Goal: Transaction & Acquisition: Purchase product/service

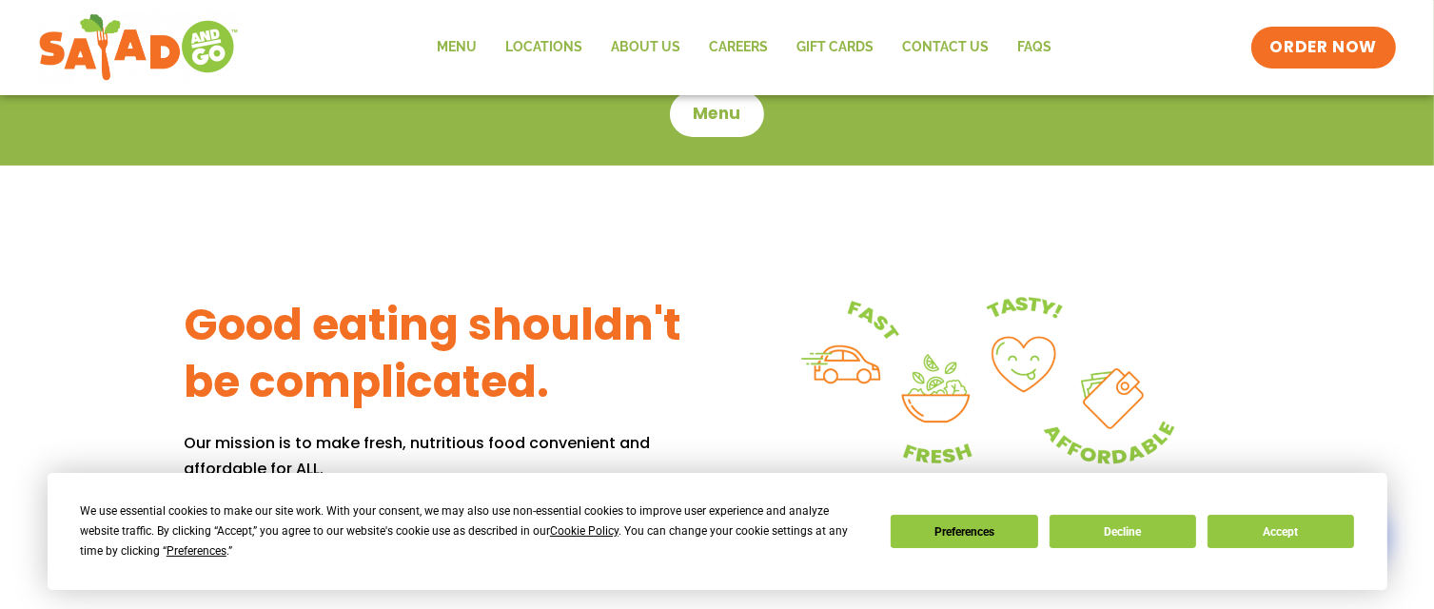
scroll to position [666, 0]
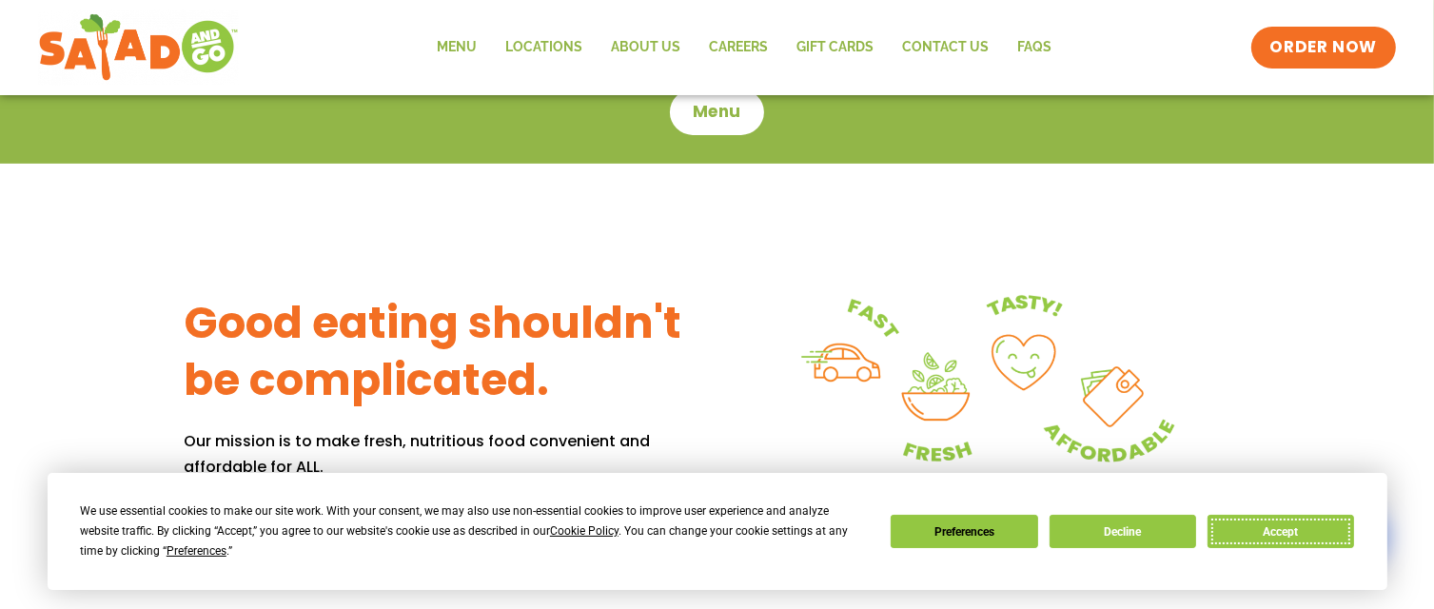
click at [1286, 523] on button "Accept" at bounding box center [1281, 531] width 147 height 33
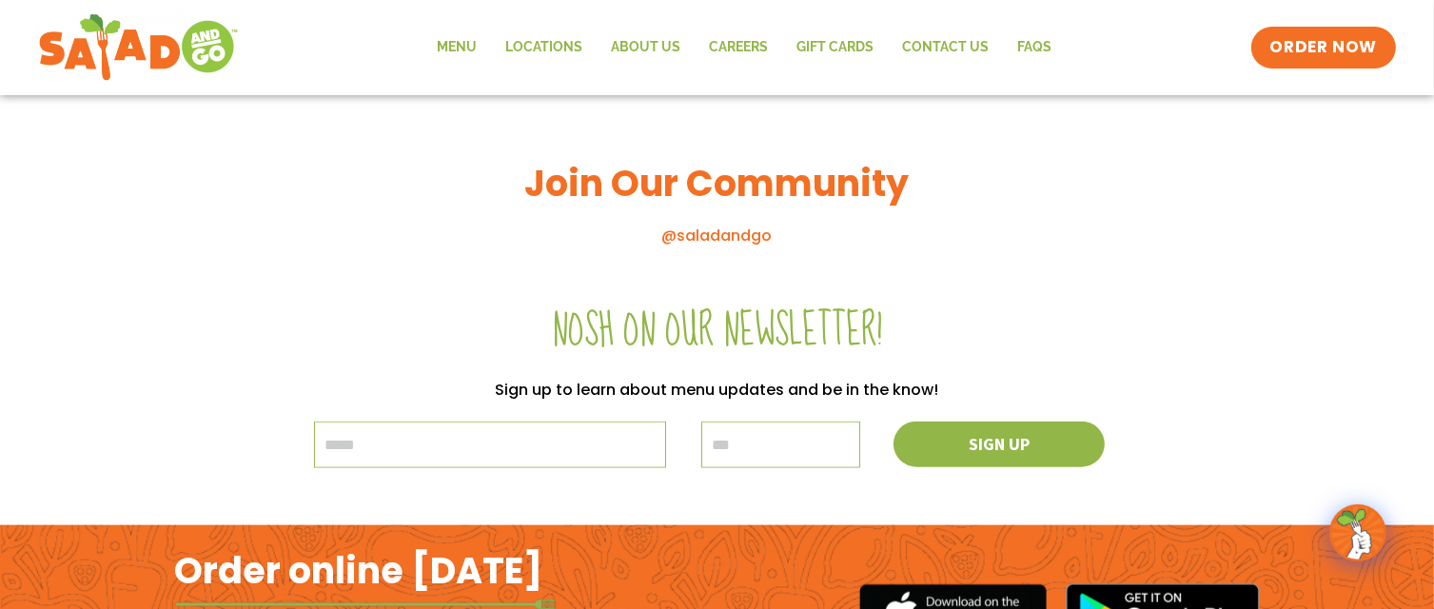
scroll to position [2189, 0]
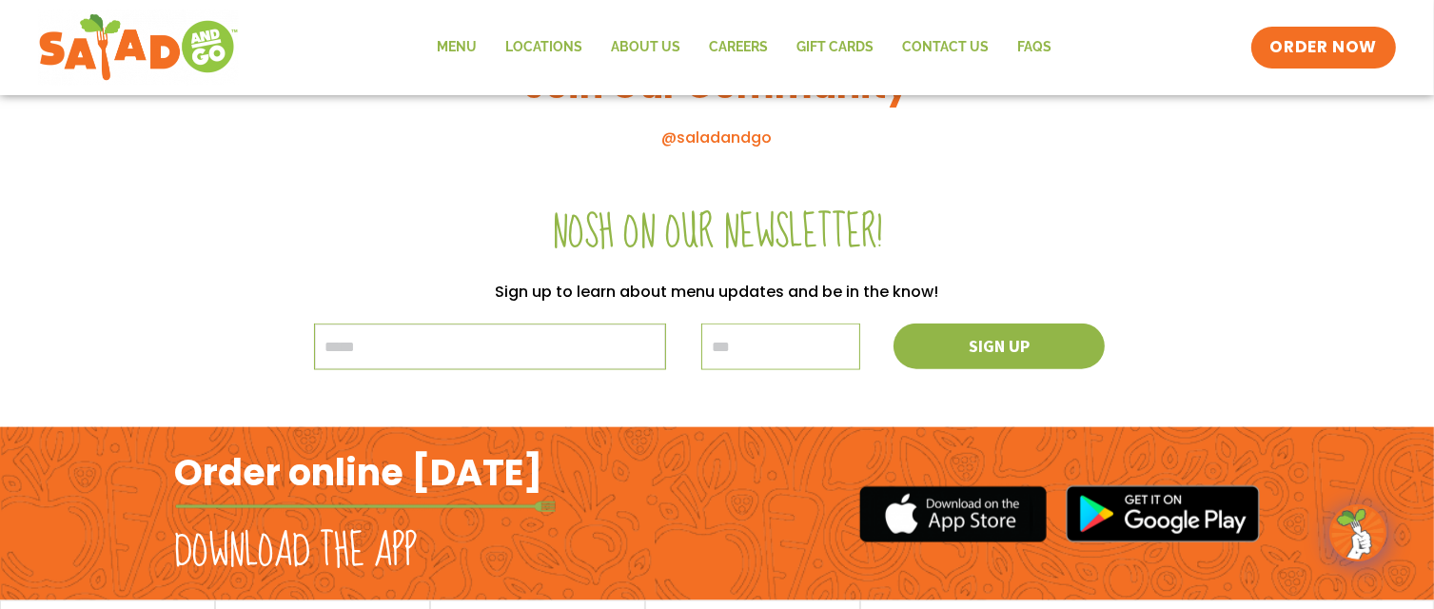
click at [439, 339] on input "email" at bounding box center [490, 347] width 352 height 47
type input "**********"
click at [742, 346] on input "text" at bounding box center [780, 347] width 159 height 47
type input "*****"
click at [1039, 356] on button "Sign up" at bounding box center [999, 346] width 232 height 50
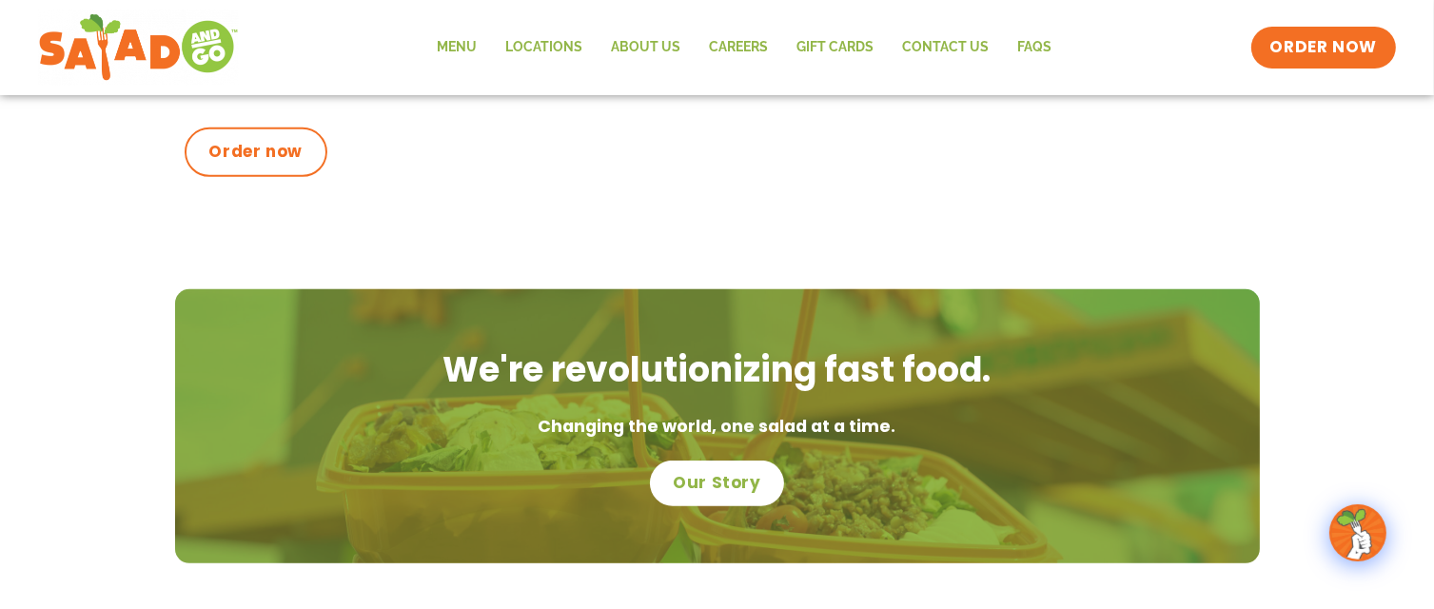
scroll to position [666, 0]
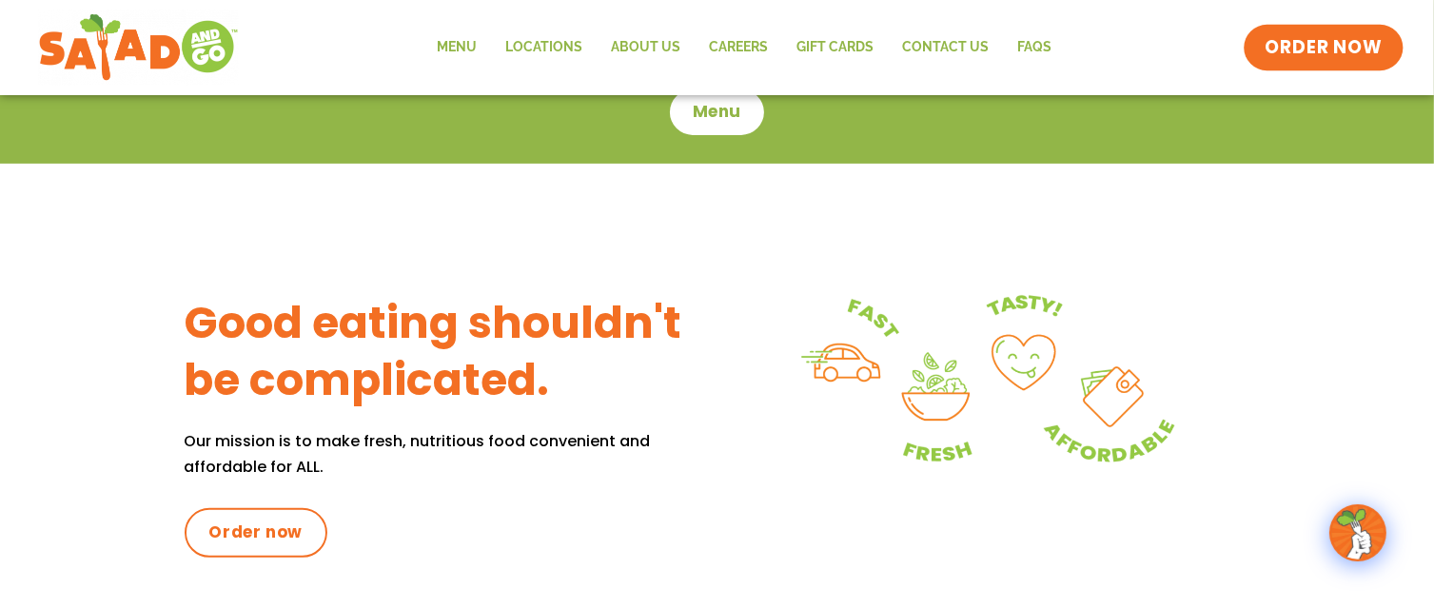
click at [1312, 48] on span "ORDER NOW" at bounding box center [1324, 47] width 118 height 25
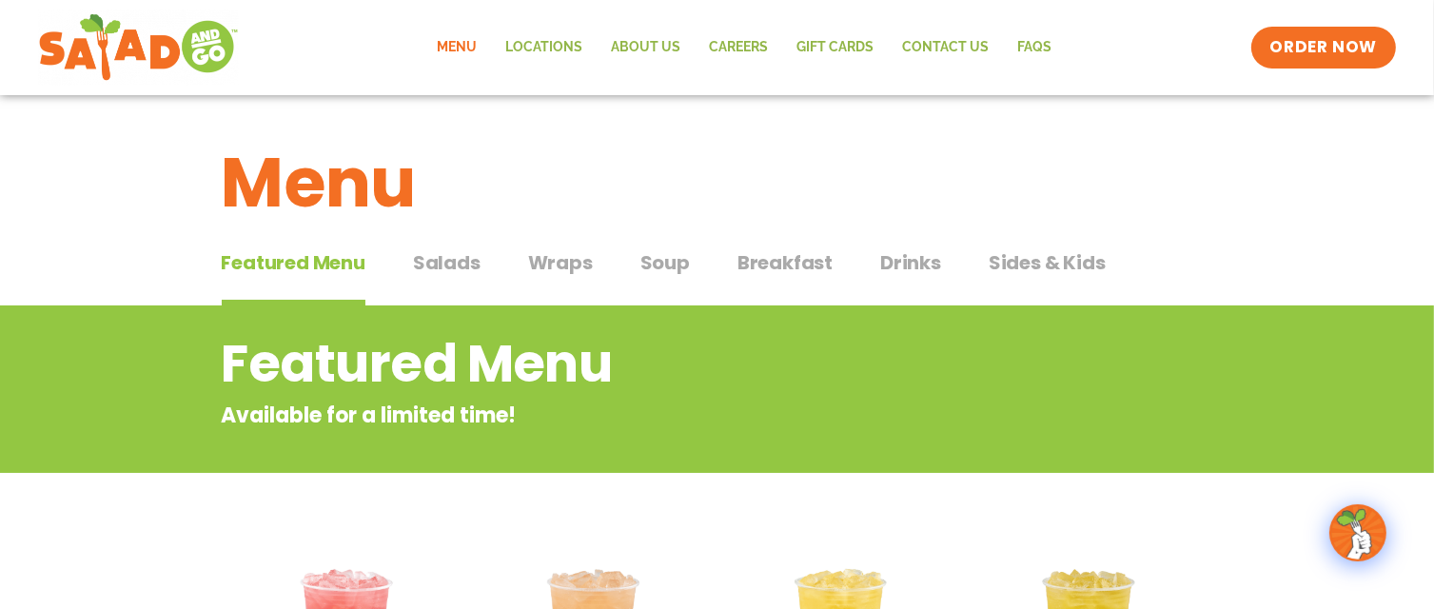
click at [773, 256] on span "Breakfast" at bounding box center [785, 262] width 95 height 29
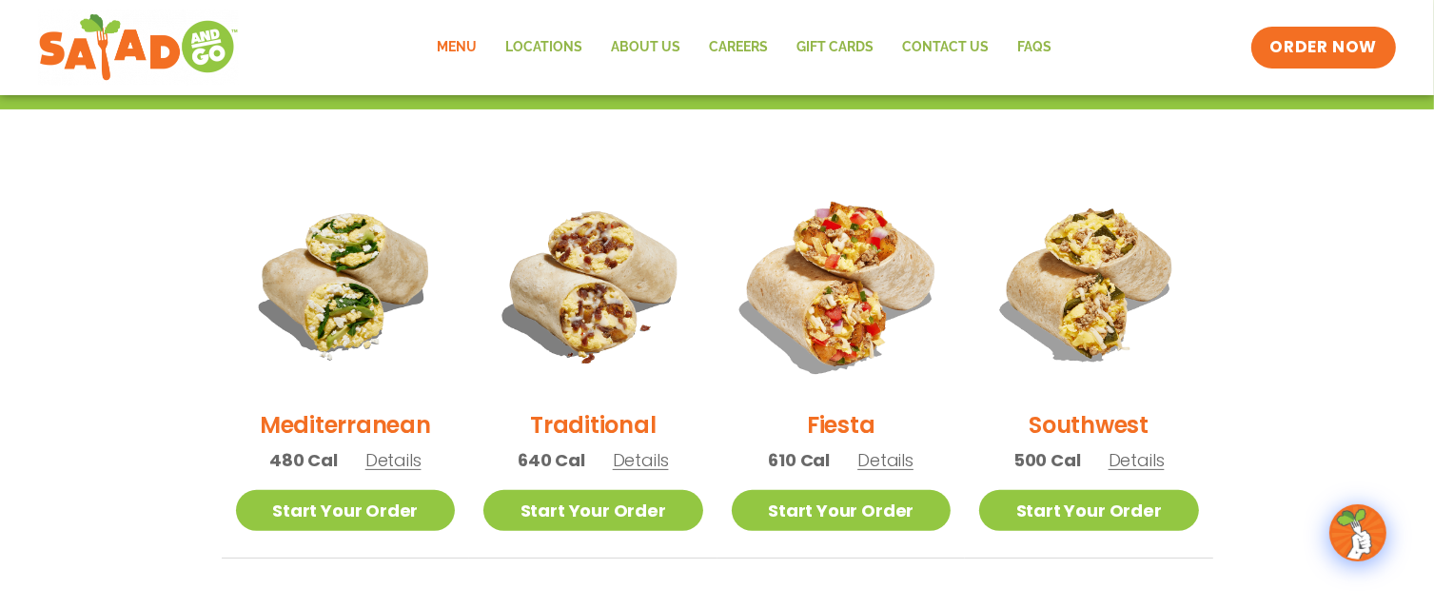
scroll to position [381, 0]
